Goal: Information Seeking & Learning: Understand process/instructions

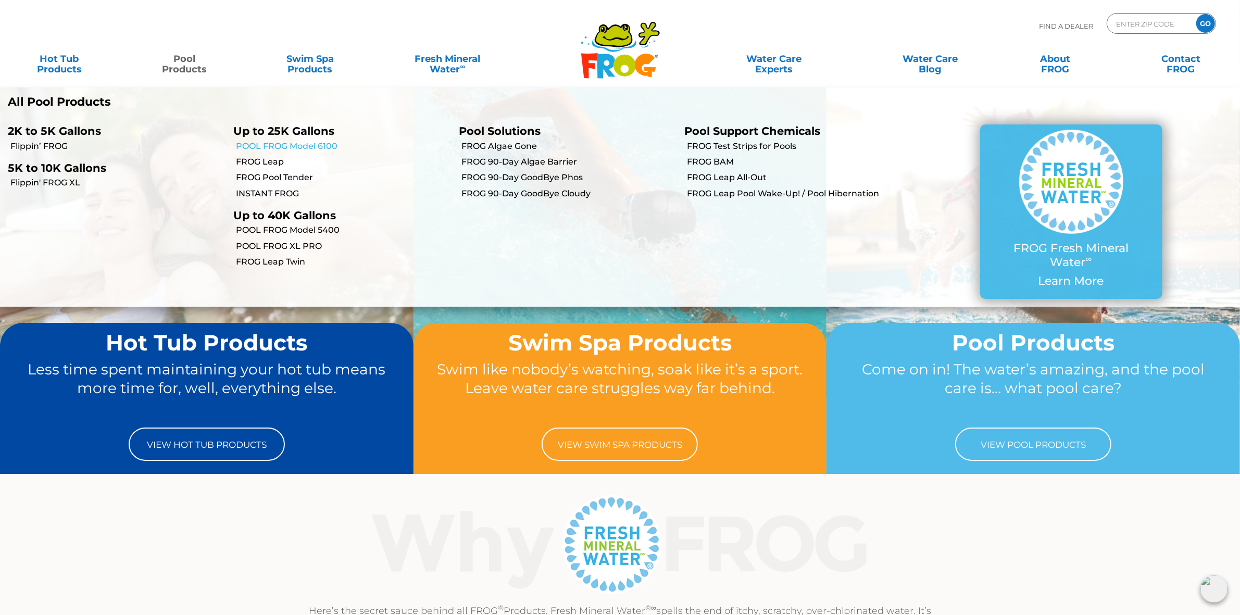
click at [305, 146] on link "POOL FROG Model 6100" at bounding box center [343, 146] width 215 height 11
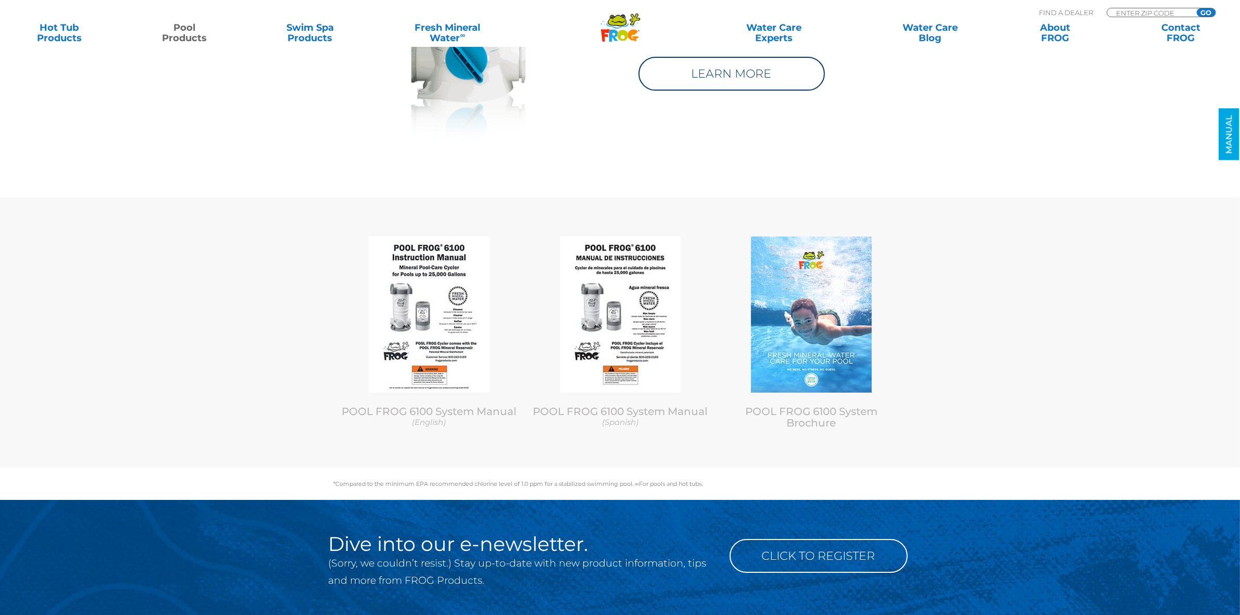
scroll to position [4425, 0]
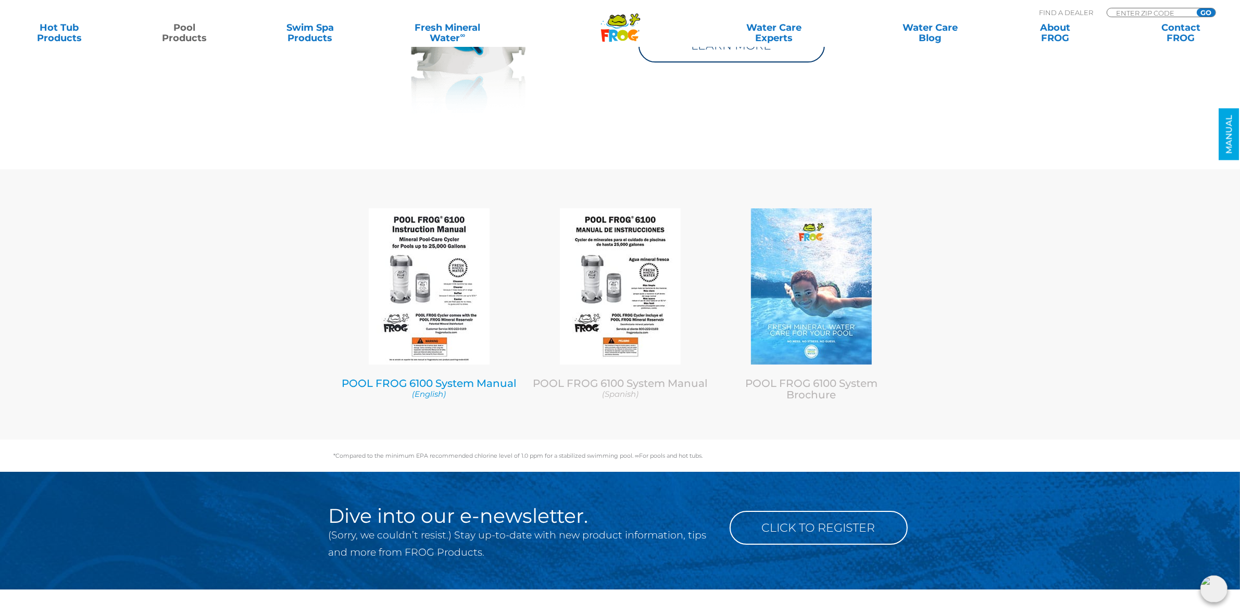
click at [458, 283] on img at bounding box center [429, 286] width 121 height 156
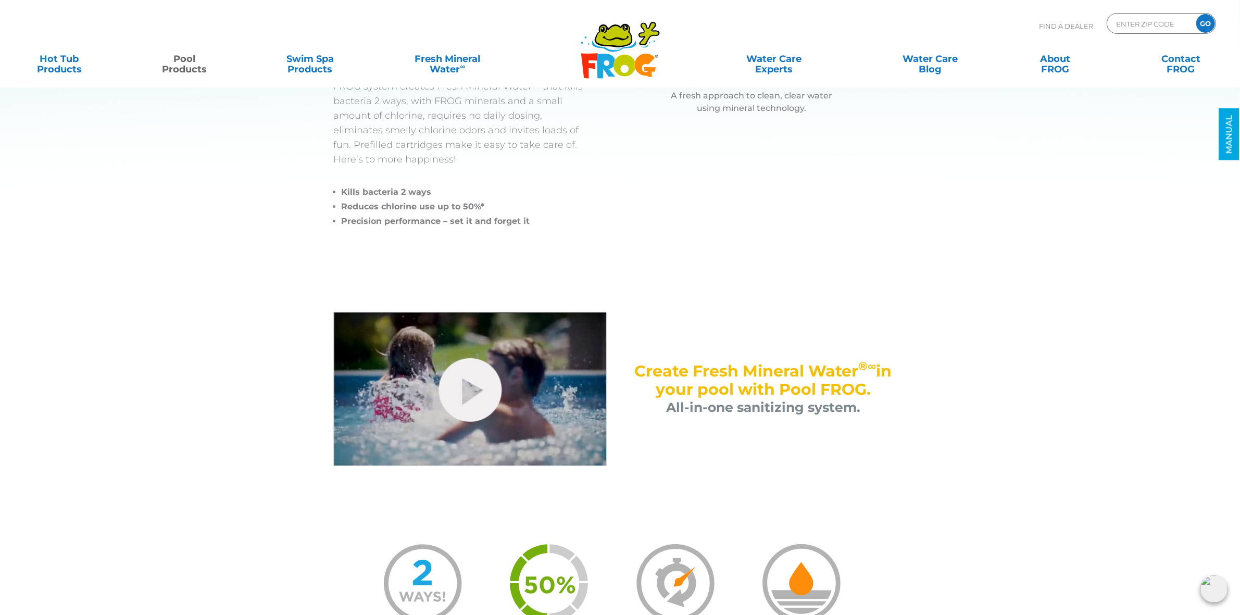
scroll to position [0, 0]
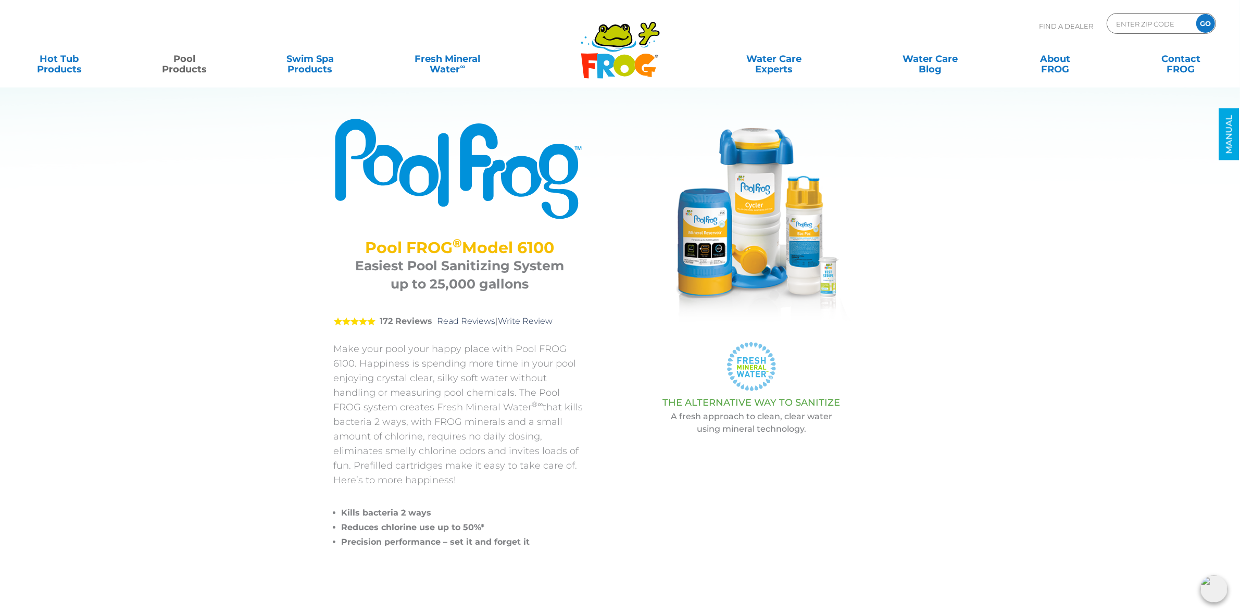
click at [616, 54] on icon ".st130{clip-path:url(#SVGID_2_);fill-rule:evenodd;clip-rule:evenodd;fill:#C3CC0…" at bounding box center [620, 50] width 80 height 58
